Goal: Check status: Check status

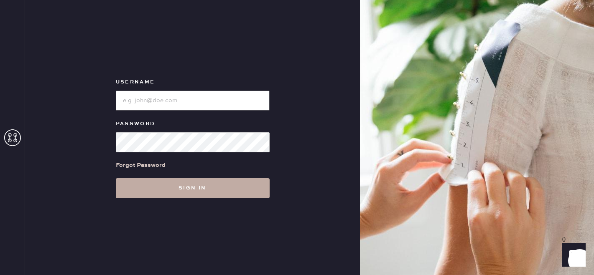
type input "[EMAIL_ADDRESS][DOMAIN_NAME]"
click at [143, 180] on button "Sign in" at bounding box center [193, 188] width 154 height 20
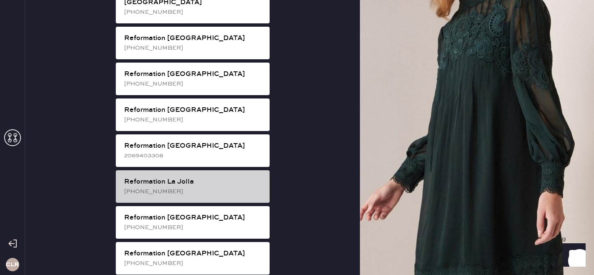
scroll to position [695, 0]
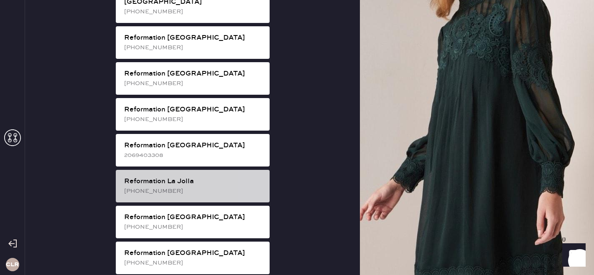
click at [193, 177] on div "Reformation La Jolla" at bounding box center [193, 182] width 139 height 10
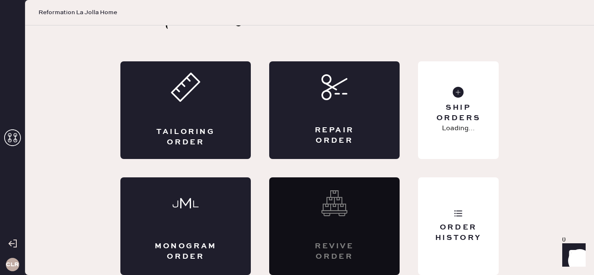
scroll to position [28, 0]
click at [489, 214] on div "Order History" at bounding box center [458, 227] width 81 height 98
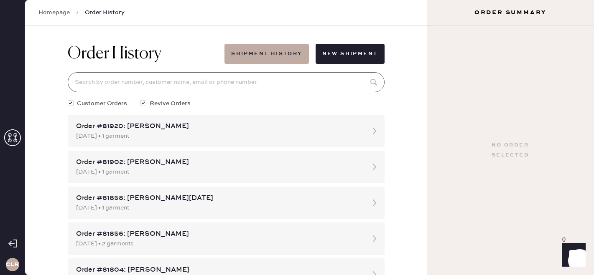
click at [121, 79] on input at bounding box center [226, 82] width 317 height 20
paste input "81521"
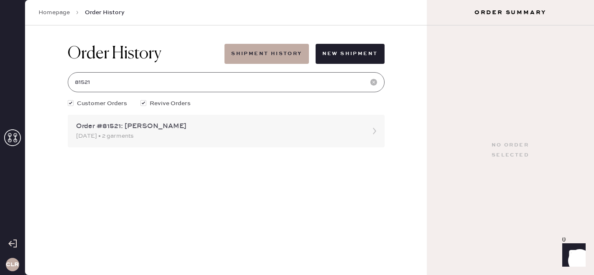
type input "81521"
click at [134, 140] on div "[DATE] • 2 garments" at bounding box center [218, 136] width 285 height 9
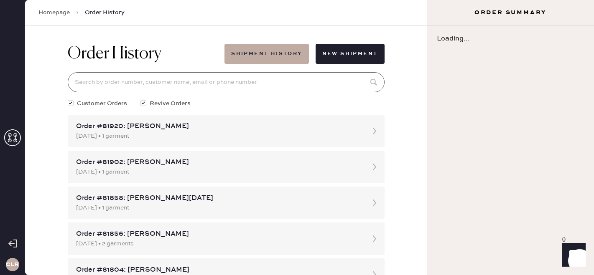
click at [117, 81] on input at bounding box center [226, 82] width 317 height 20
paste input "81521"
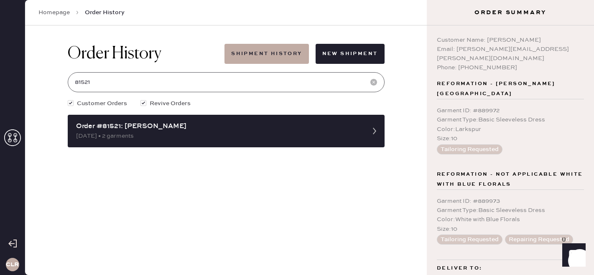
scroll to position [45, 0]
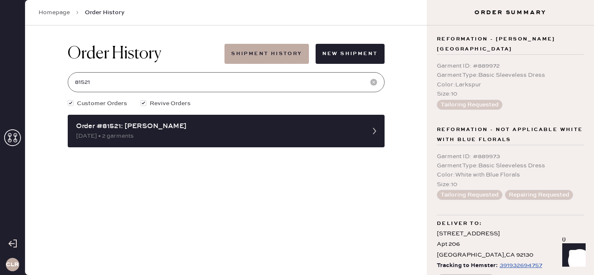
type input "81521"
click at [509, 261] on div "391932694757" at bounding box center [520, 266] width 43 height 10
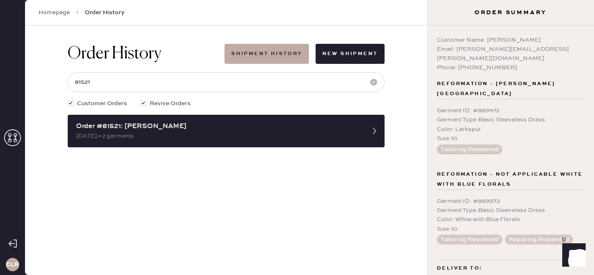
click at [509, 106] on div "Garment ID : # 889972" at bounding box center [510, 110] width 147 height 9
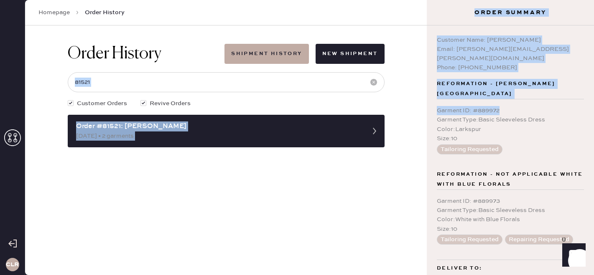
drag, startPoint x: 506, startPoint y: 90, endPoint x: 425, endPoint y: 88, distance: 81.1
click at [425, 88] on div "CLR Homepage Order History Order History Shipment History New Shipment 81521 Cu…" at bounding box center [297, 137] width 594 height 275
copy div "Customer Orders Revive Orders Order #81521: [PERSON_NAME] [DATE] • 2 garments O…"
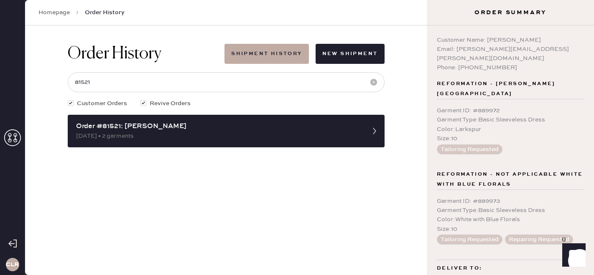
click at [470, 106] on div "Garment ID : # 889972" at bounding box center [510, 110] width 147 height 9
copy div "Garment ID : # 889972"
drag, startPoint x: 506, startPoint y: 89, endPoint x: 437, endPoint y: 90, distance: 69.4
click at [437, 106] on div "Garment ID : # 889972" at bounding box center [510, 110] width 147 height 9
